Goal: Information Seeking & Learning: Check status

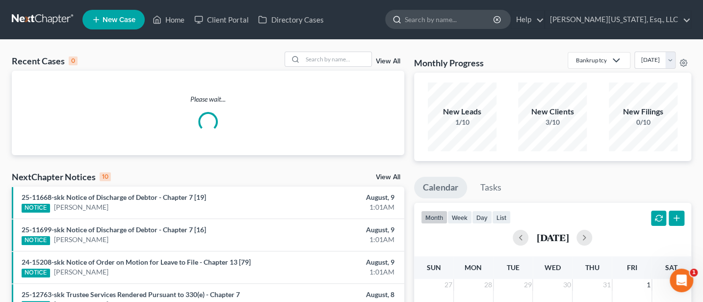
click at [458, 18] on input "search" at bounding box center [450, 19] width 90 height 18
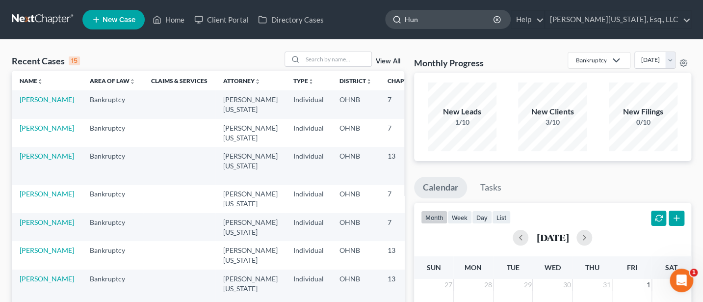
type input "[PERSON_NAME]"
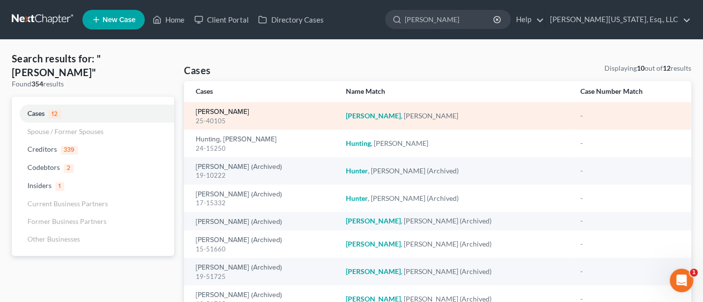
click at [219, 115] on link "[PERSON_NAME]" at bounding box center [222, 111] width 53 height 7
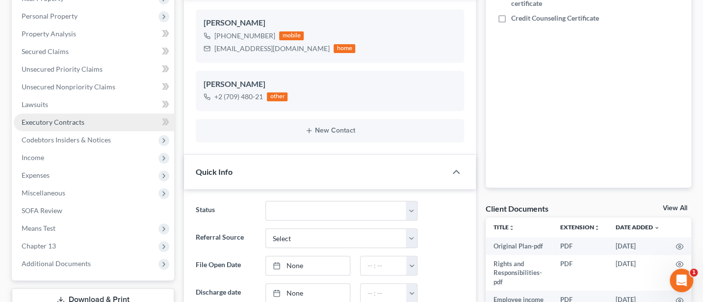
scroll to position [261, 0]
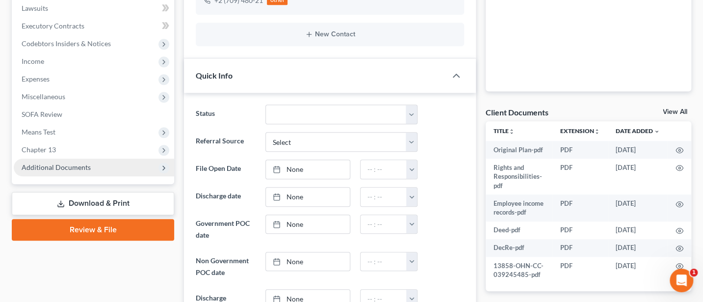
click at [41, 160] on span "Additional Documents" at bounding box center [94, 167] width 160 height 18
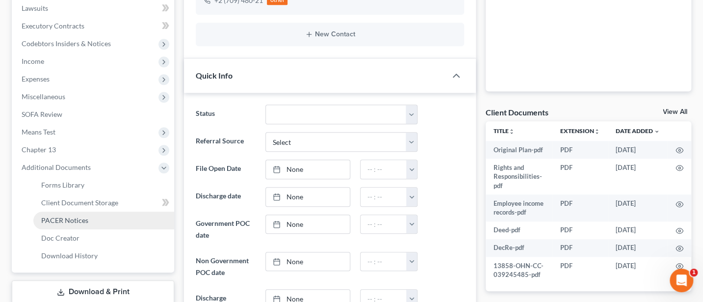
click at [58, 220] on span "PACER Notices" at bounding box center [64, 220] width 47 height 8
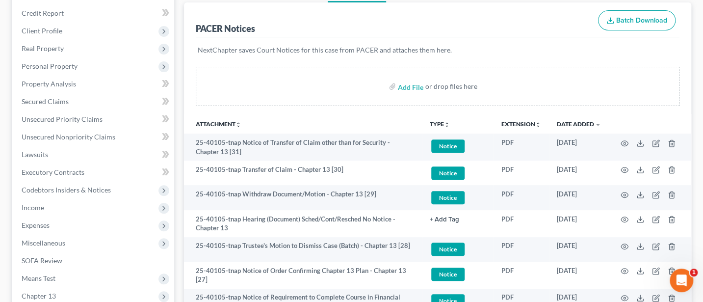
scroll to position [130, 0]
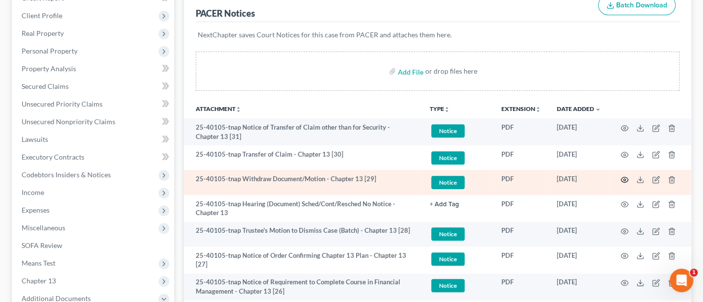
click at [626, 180] on icon "button" at bounding box center [624, 180] width 8 height 8
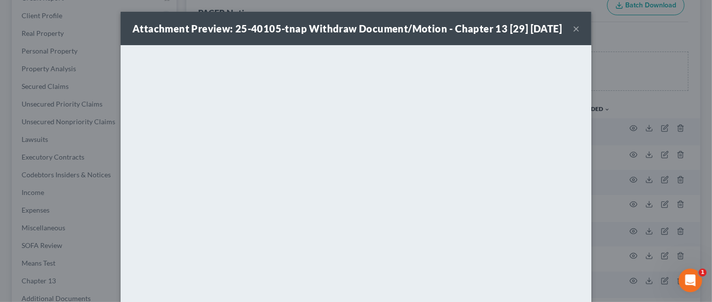
click at [573, 34] on button "×" at bounding box center [576, 29] width 7 height 12
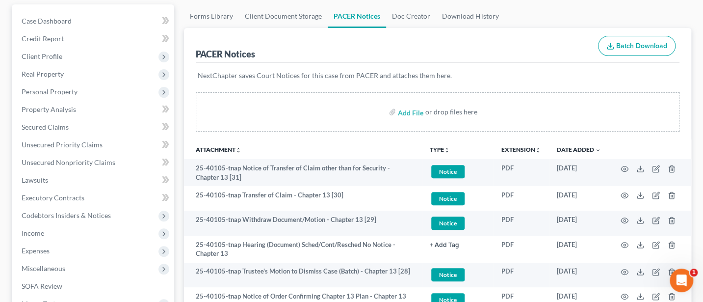
scroll to position [0, 0]
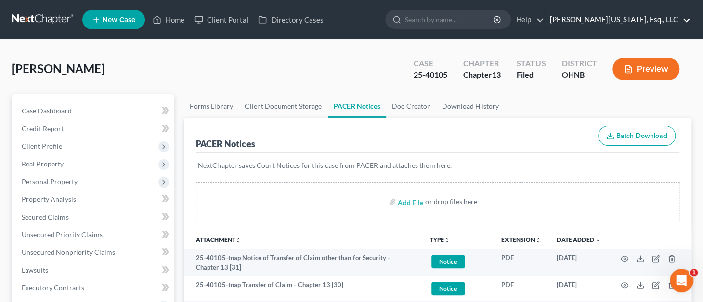
click at [641, 15] on link "[PERSON_NAME][US_STATE], Esq., LLC" at bounding box center [618, 20] width 146 height 18
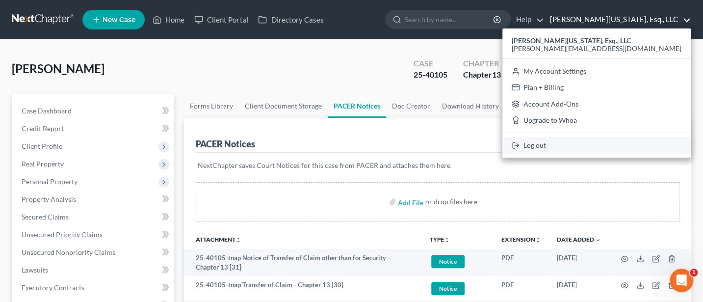
click at [618, 138] on link "Log out" at bounding box center [596, 145] width 188 height 17
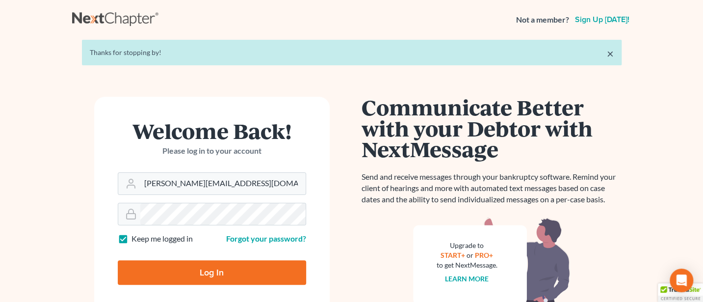
click at [243, 194] on div "[PERSON_NAME][EMAIL_ADDRESS][DOMAIN_NAME]" at bounding box center [212, 183] width 188 height 23
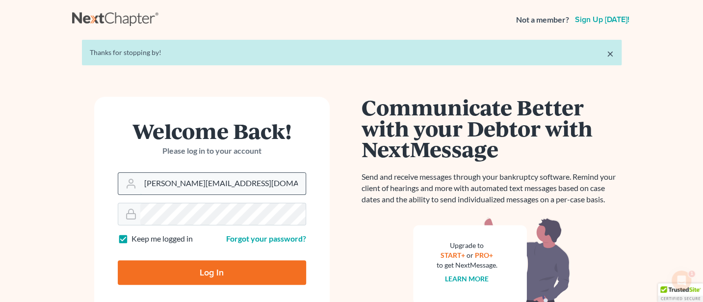
click at [255, 182] on input "[PERSON_NAME][EMAIL_ADDRESS][DOMAIN_NAME]" at bounding box center [222, 184] width 165 height 22
type input "[PERSON_NAME][EMAIL_ADDRESS][DOMAIN_NAME]"
click at [225, 266] on input "Log In" at bounding box center [212, 272] width 188 height 25
type input "Thinking..."
